Goal: Navigation & Orientation: Understand site structure

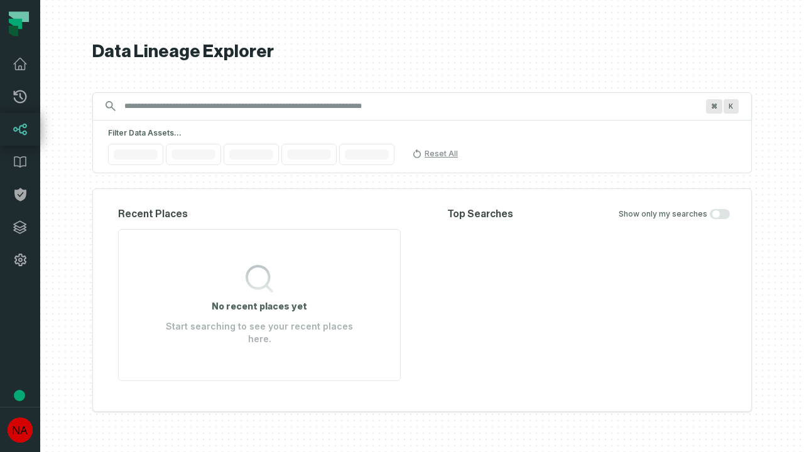
click at [20, 227] on icon at bounding box center [20, 227] width 13 height 13
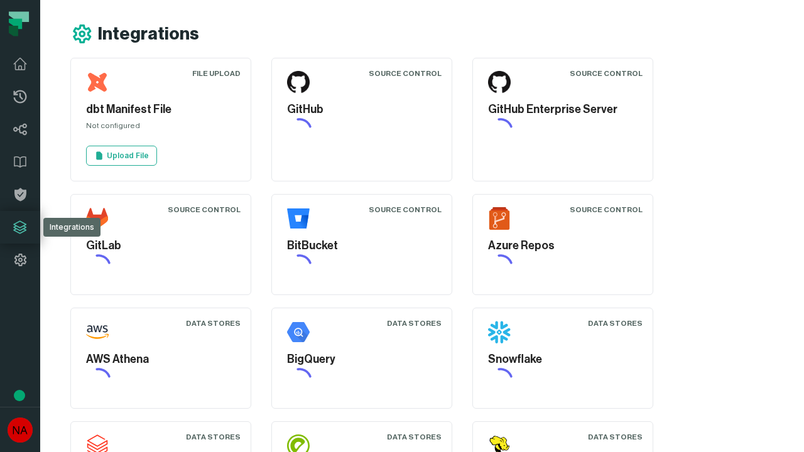
click at [20, 260] on icon at bounding box center [20, 260] width 15 height 15
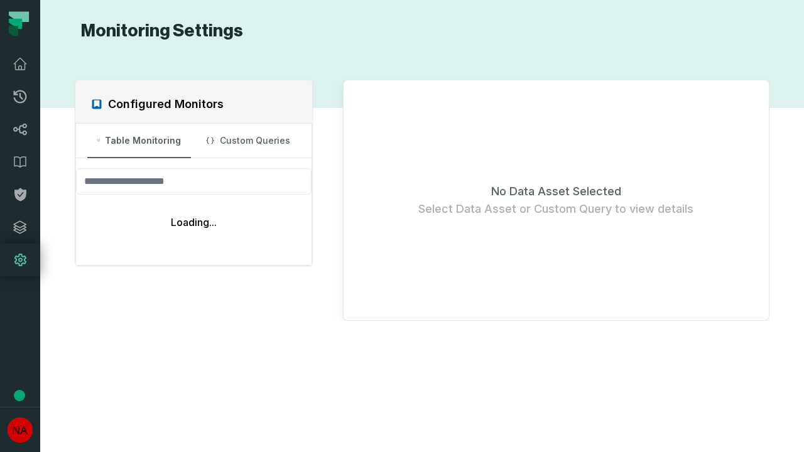
click at [20, 97] on icon at bounding box center [20, 96] width 13 height 13
